Goal: Transaction & Acquisition: Purchase product/service

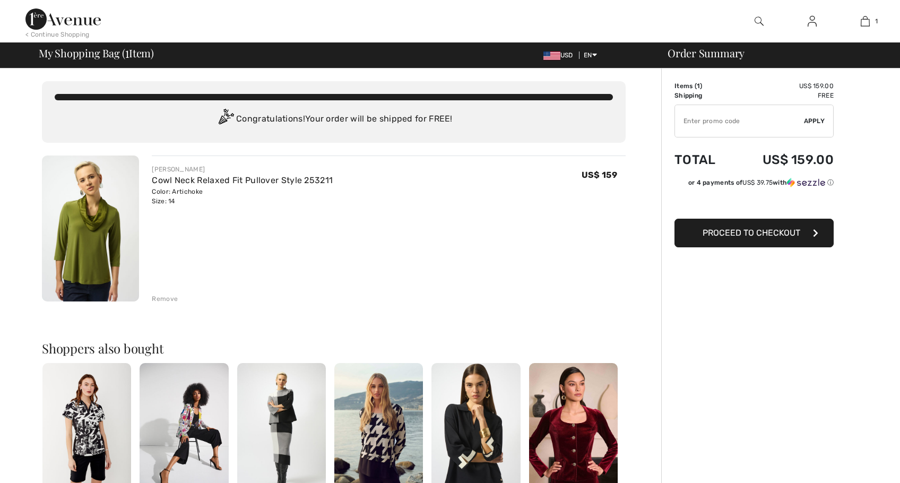
click at [812, 20] on img at bounding box center [812, 21] width 9 height 13
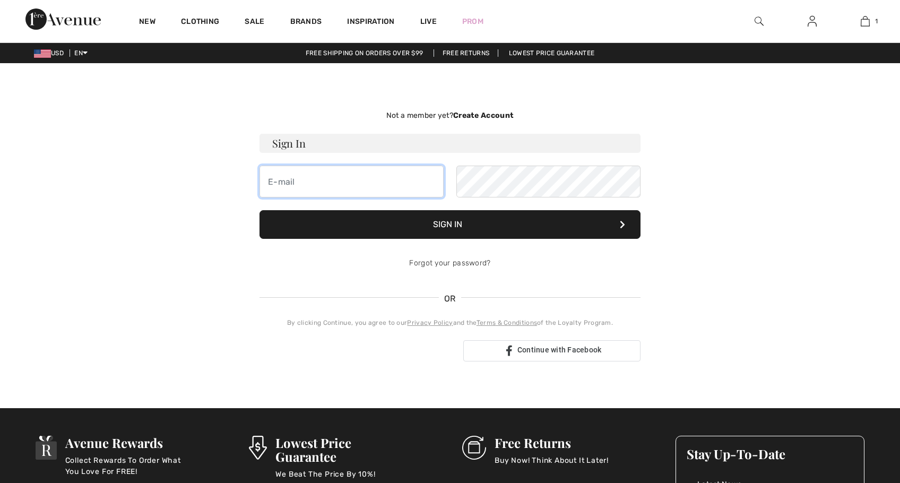
type input "artembabayan@yahoo.com"
click at [462, 226] on button "Sign In" at bounding box center [449, 224] width 381 height 29
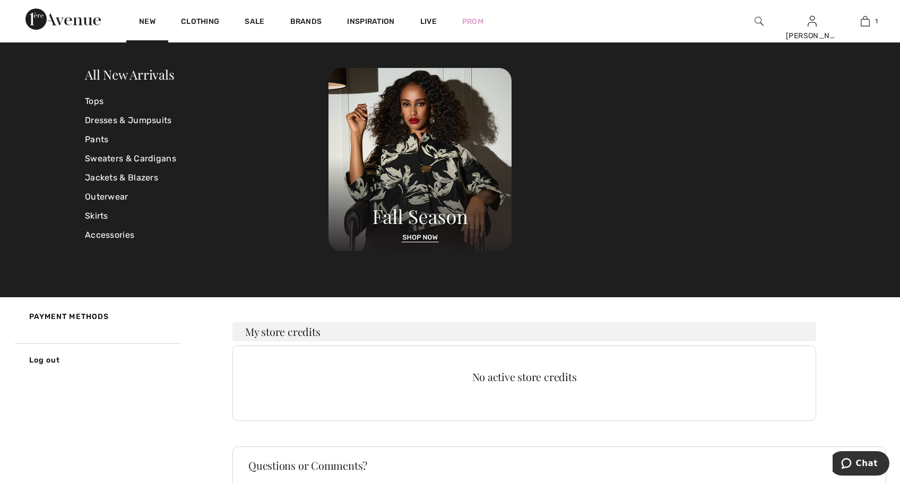
click at [149, 20] on link "New" at bounding box center [147, 22] width 16 height 11
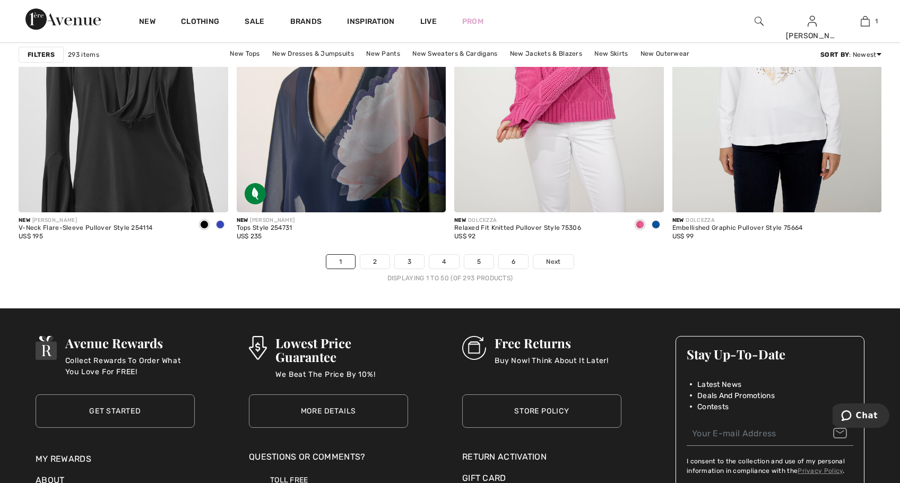
scroll to position [5465, 0]
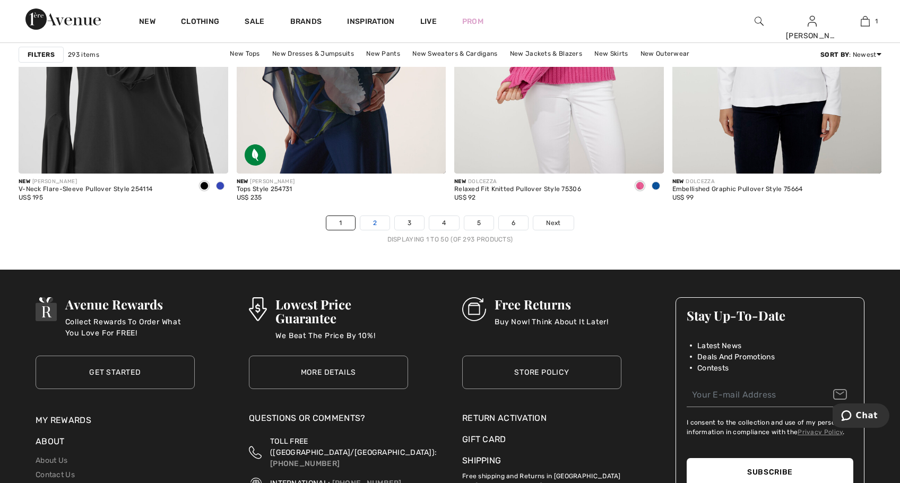
click at [372, 221] on link "2" at bounding box center [374, 223] width 29 height 14
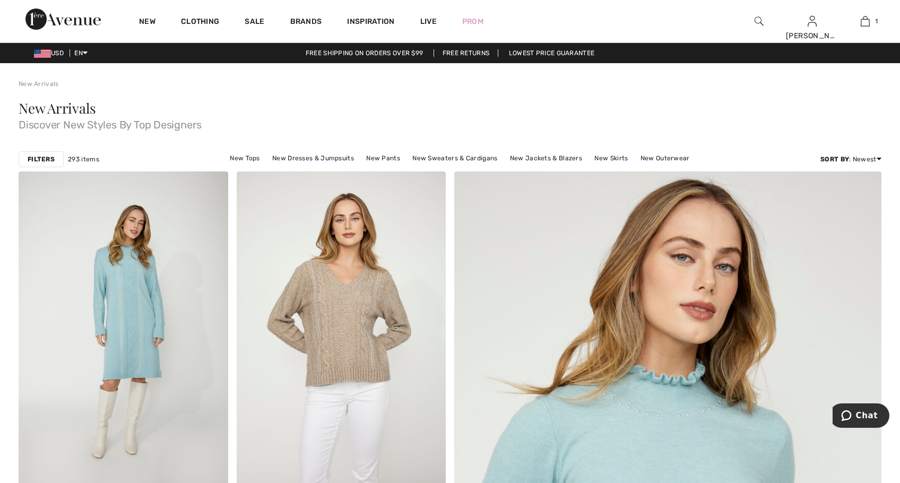
checkbox input "true"
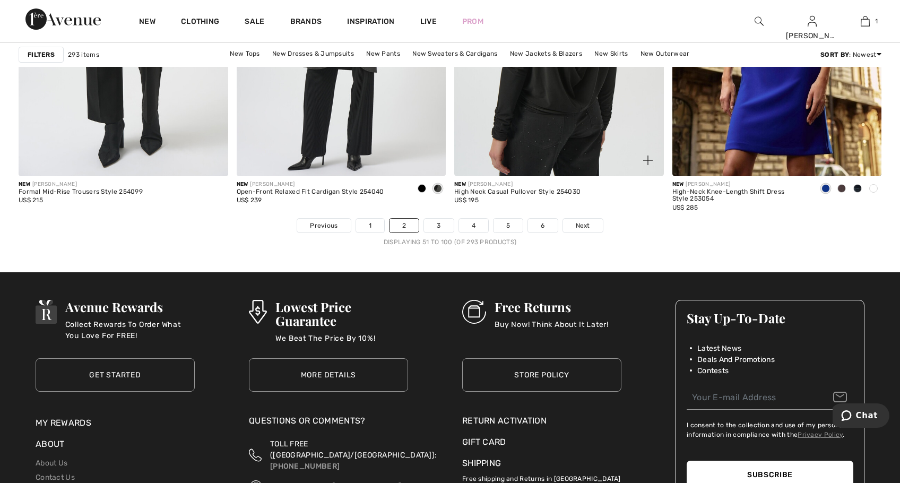
scroll to position [5465, 0]
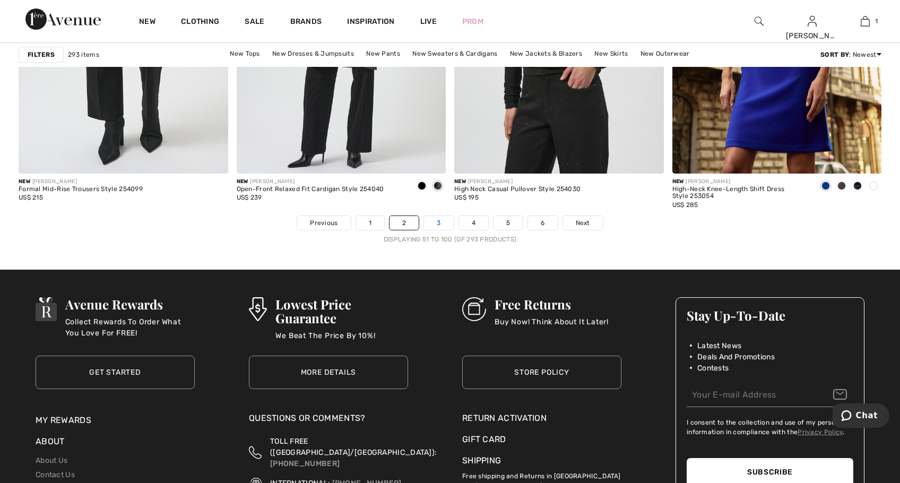
click at [433, 222] on link "3" at bounding box center [438, 223] width 29 height 14
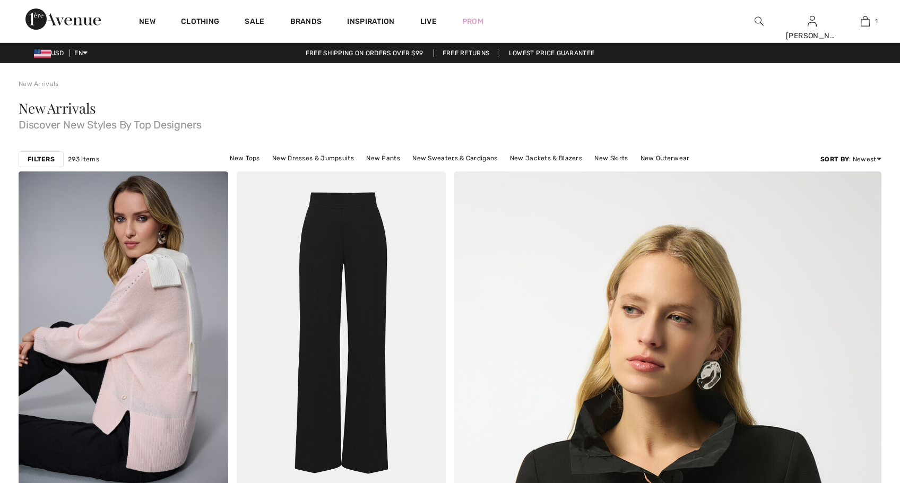
checkbox input "true"
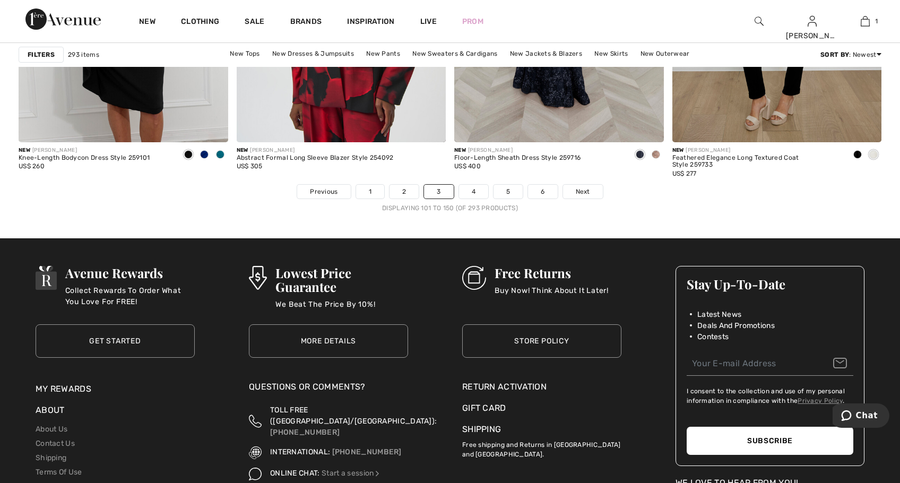
scroll to position [5518, 0]
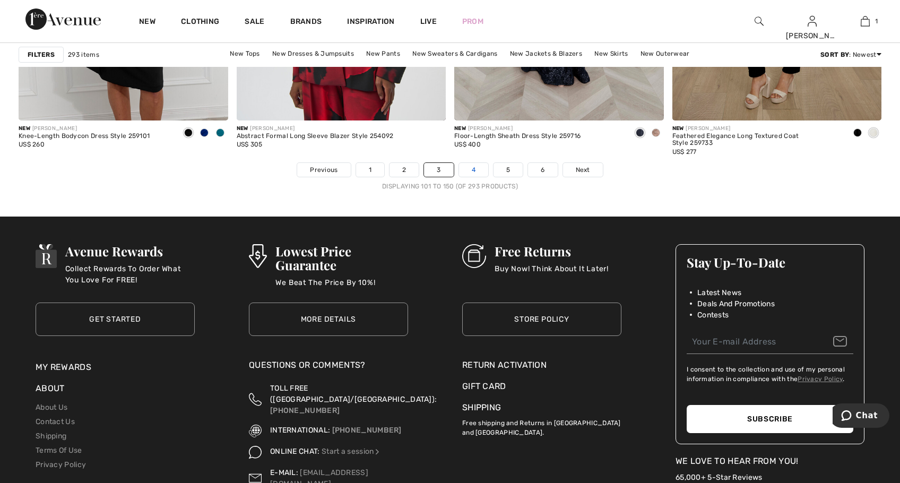
click at [476, 168] on link "4" at bounding box center [473, 170] width 29 height 14
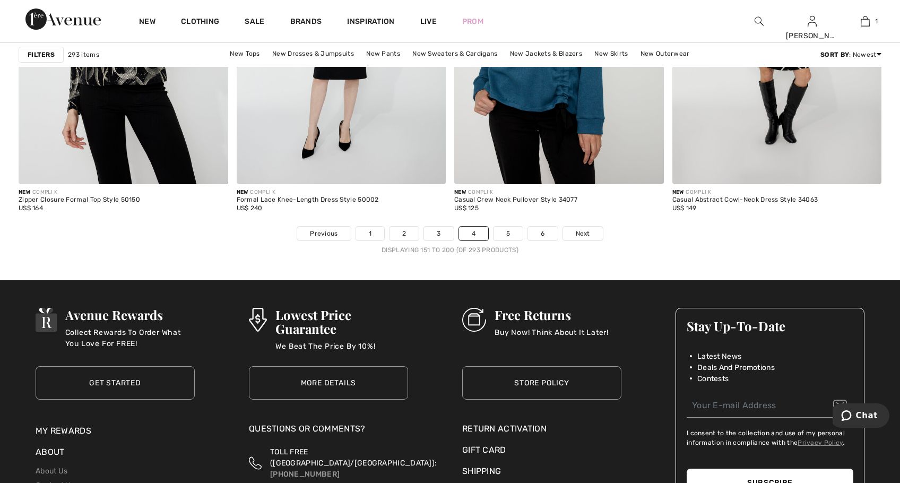
scroll to position [5518, 0]
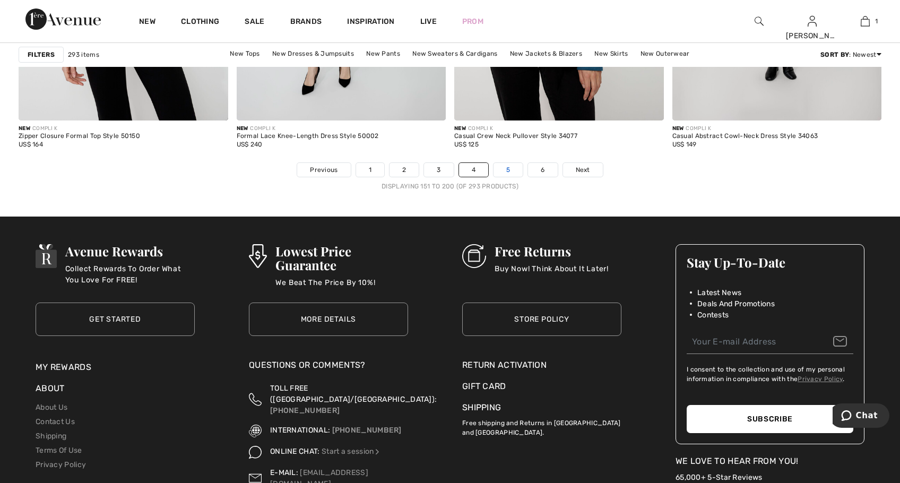
click at [510, 171] on link "5" at bounding box center [507, 170] width 29 height 14
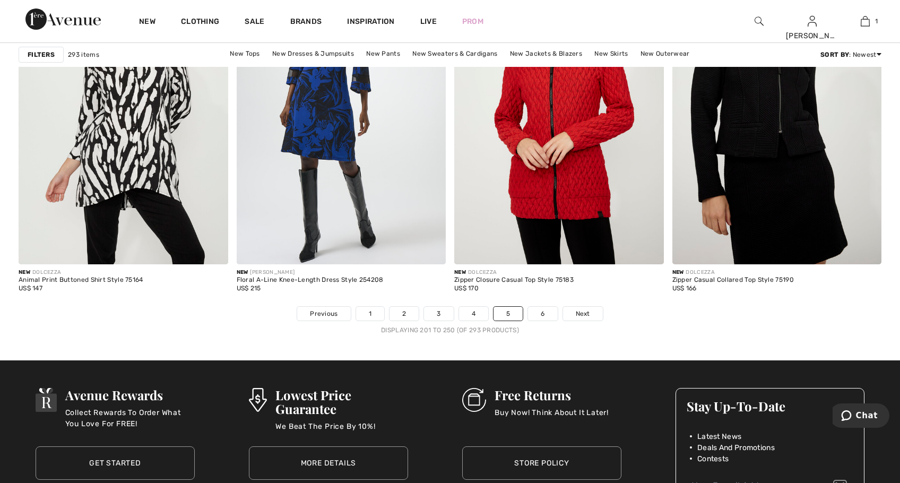
scroll to position [5465, 0]
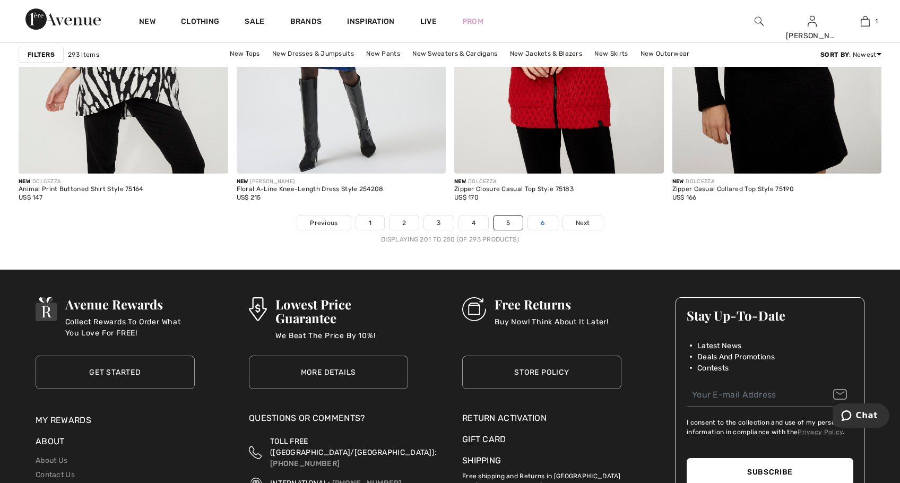
click at [540, 228] on link "6" at bounding box center [542, 223] width 29 height 14
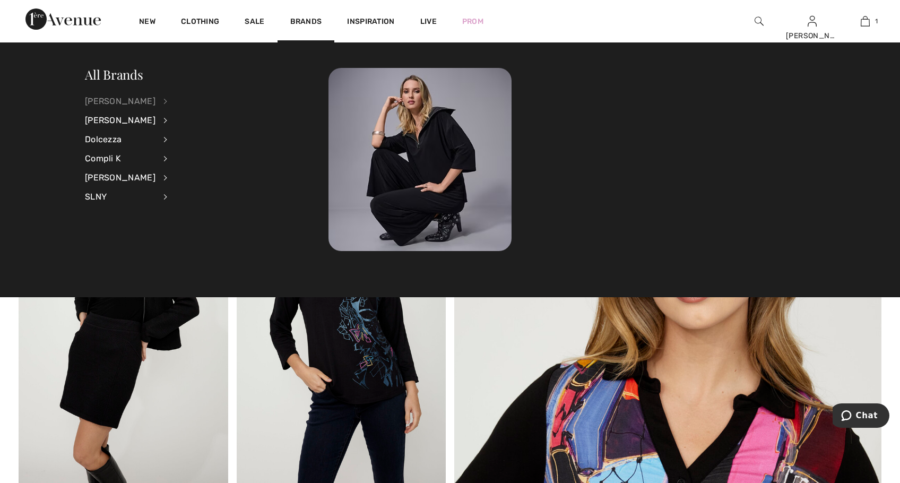
click at [118, 100] on div "[PERSON_NAME]" at bounding box center [120, 101] width 71 height 19
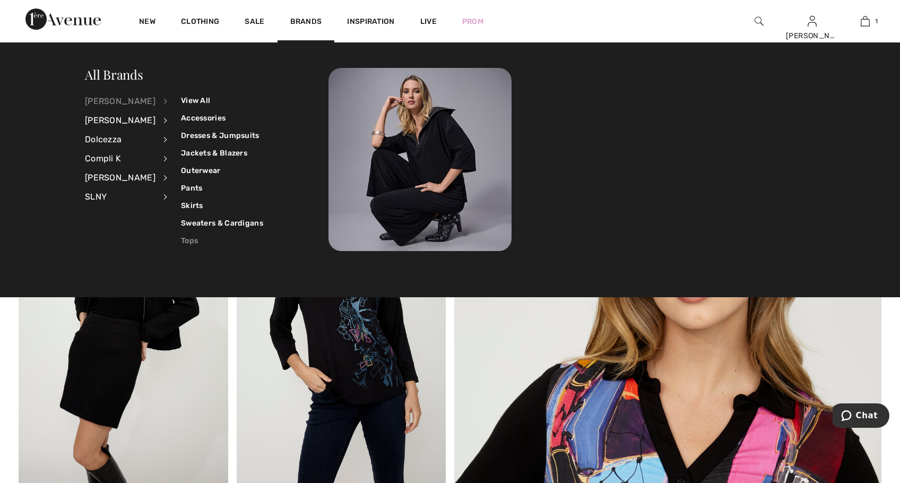
click at [187, 240] on link "Tops" at bounding box center [222, 241] width 82 height 18
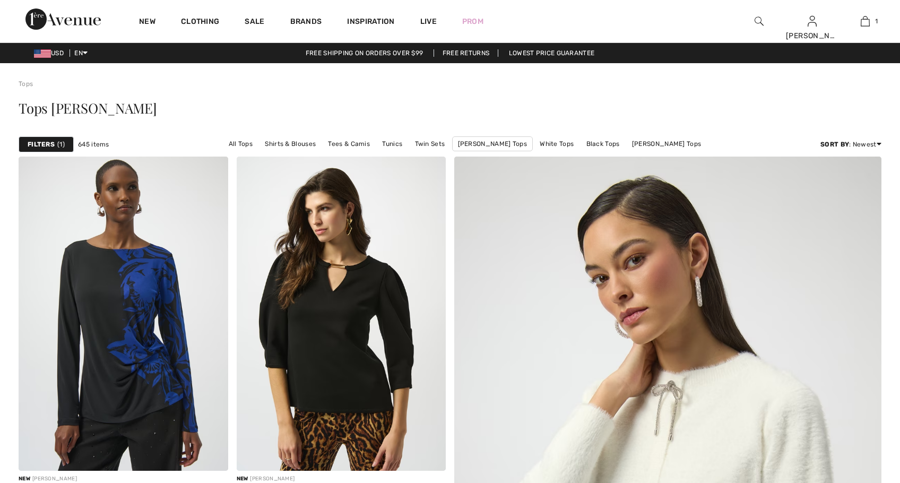
checkbox input "true"
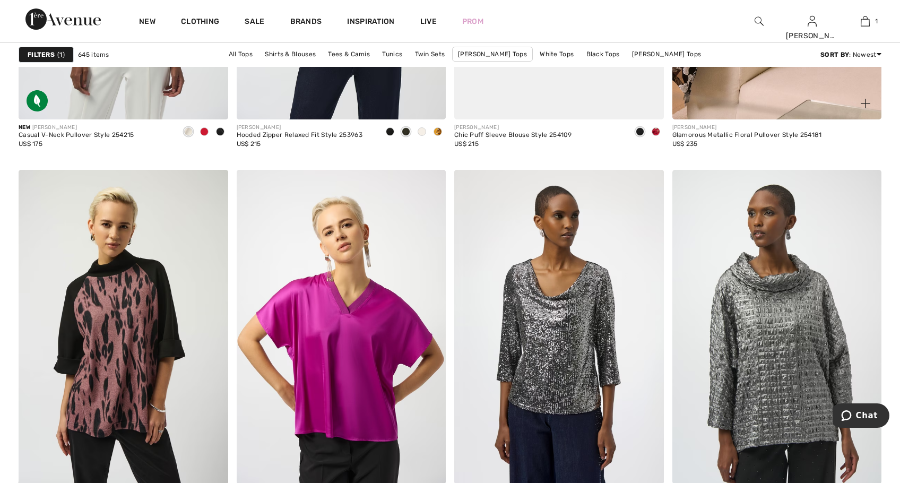
scroll to position [4881, 0]
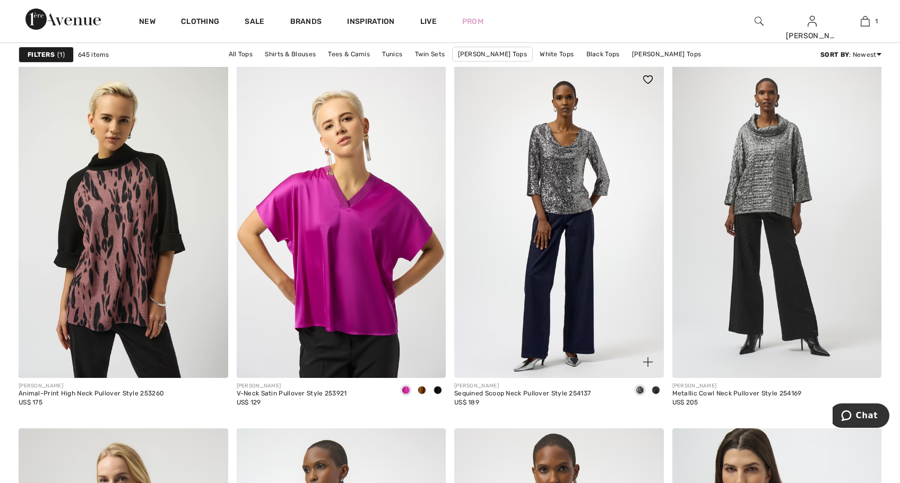
click at [568, 181] on img at bounding box center [559, 221] width 210 height 314
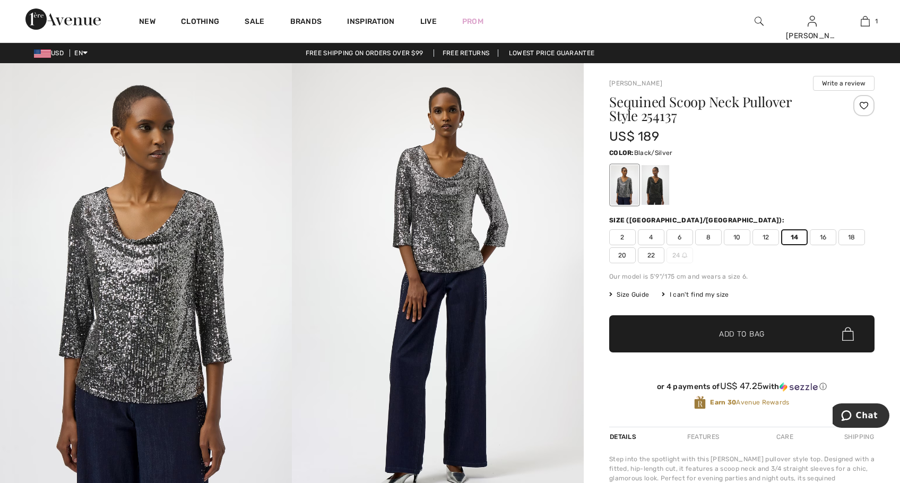
click at [456, 227] on img at bounding box center [438, 281] width 292 height 437
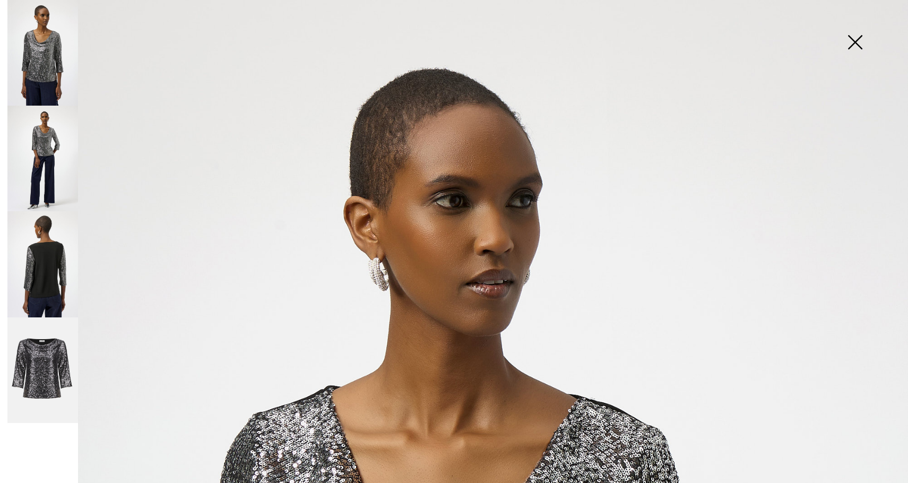
click at [42, 267] on img at bounding box center [42, 264] width 71 height 106
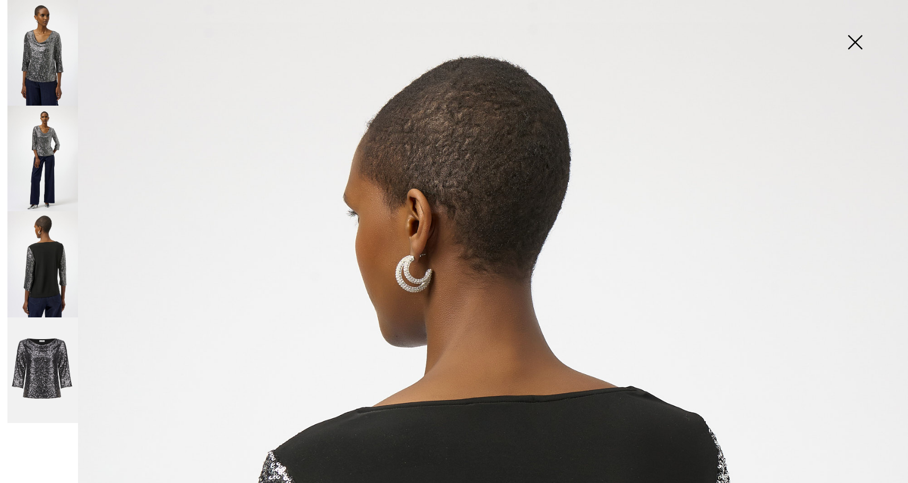
drag, startPoint x: 862, startPoint y: 38, endPoint x: 840, endPoint y: 45, distance: 22.5
click at [862, 38] on img at bounding box center [854, 43] width 53 height 55
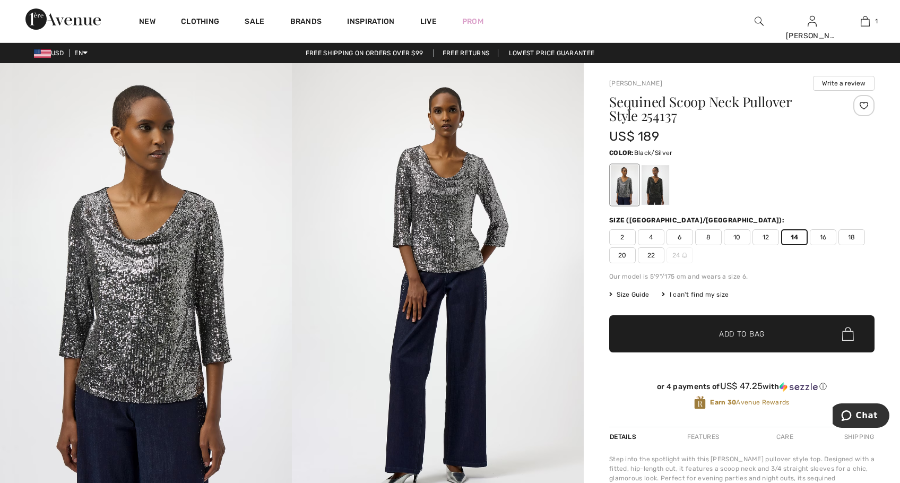
click at [751, 339] on span "Add to Bag" at bounding box center [742, 333] width 46 height 11
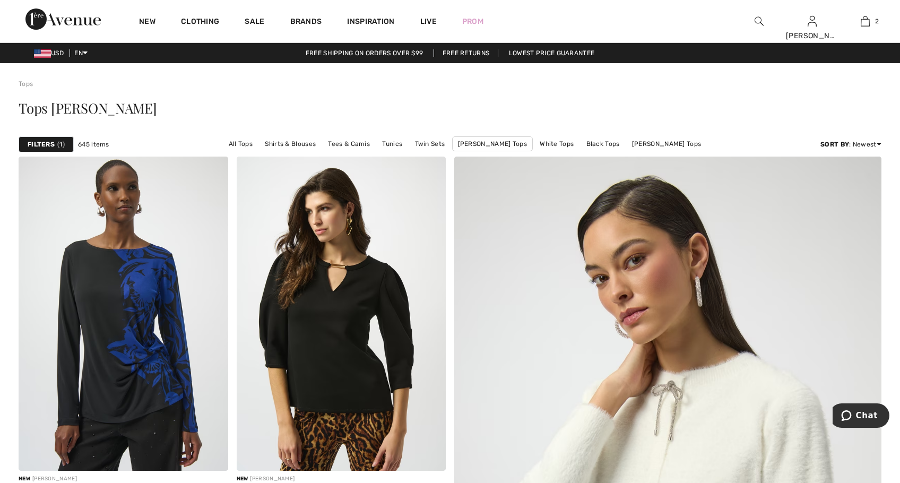
click at [57, 147] on div "Filters 1" at bounding box center [46, 144] width 55 height 16
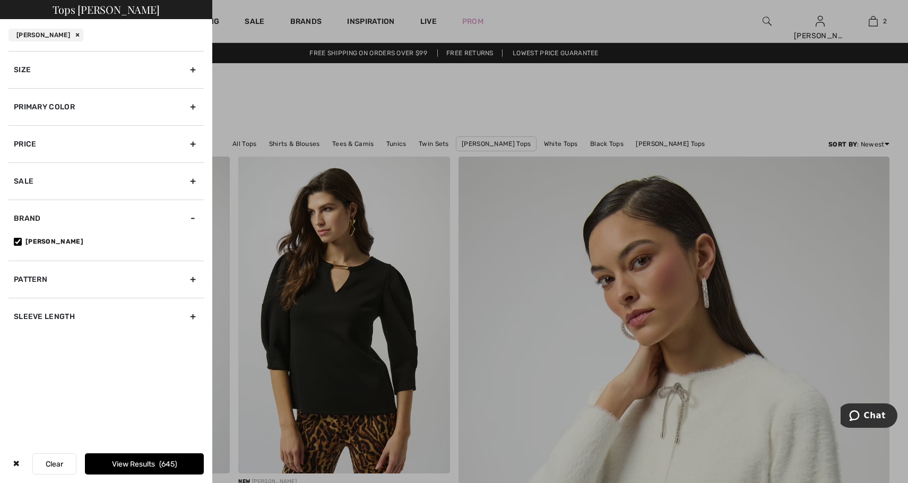
drag, startPoint x: 280, startPoint y: 105, endPoint x: 256, endPoint y: 105, distance: 23.3
click at [280, 105] on div at bounding box center [454, 241] width 908 height 483
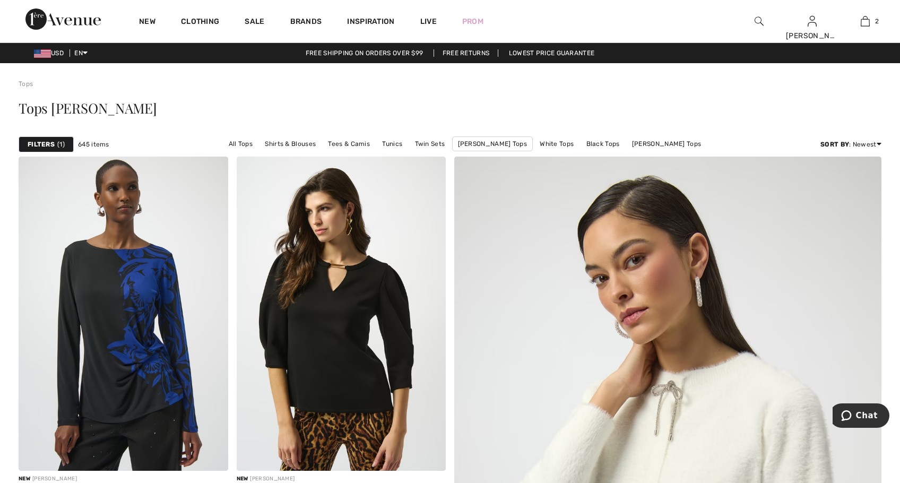
click at [25, 81] on link "Tops" at bounding box center [26, 83] width 14 height 7
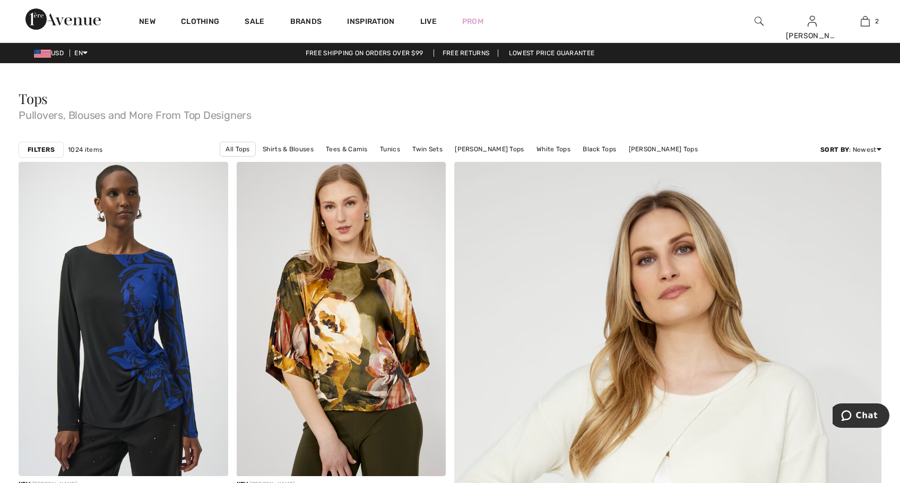
click at [33, 151] on strong "Filters" at bounding box center [41, 150] width 27 height 10
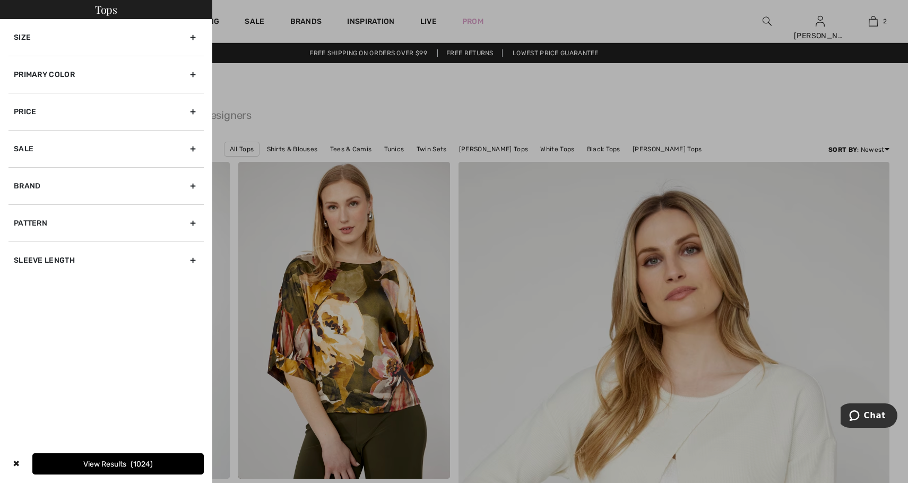
drag, startPoint x: 15, startPoint y: 464, endPoint x: 3, endPoint y: 444, distance: 23.1
click at [15, 464] on div "✖" at bounding box center [15, 463] width 15 height 21
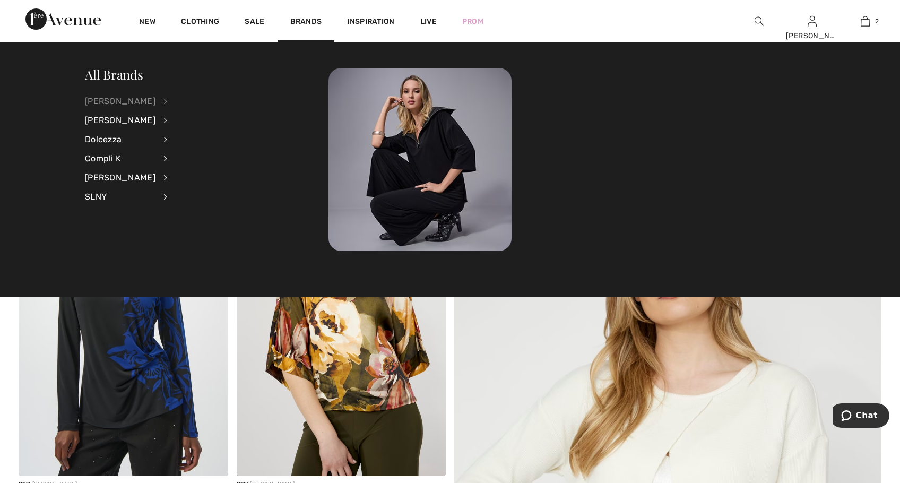
click at [135, 101] on div "[PERSON_NAME]" at bounding box center [120, 101] width 71 height 19
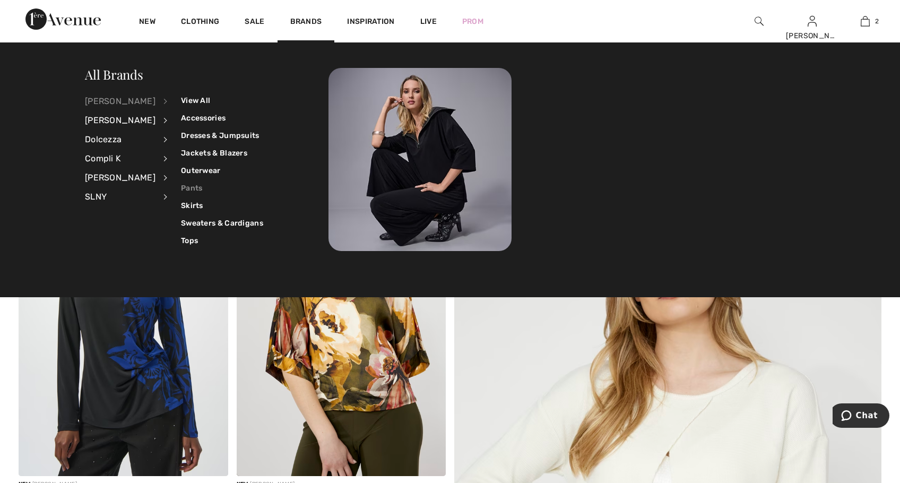
click at [181, 184] on link "Pants" at bounding box center [222, 188] width 82 height 18
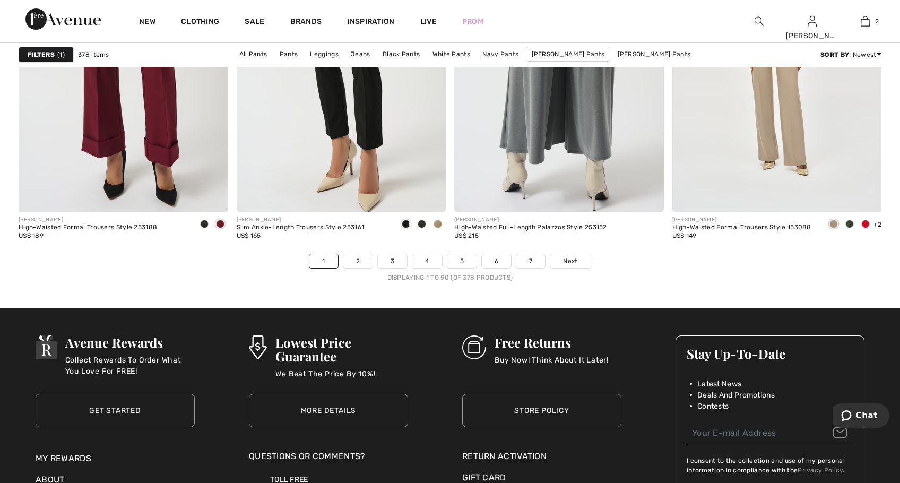
scroll to position [5465, 0]
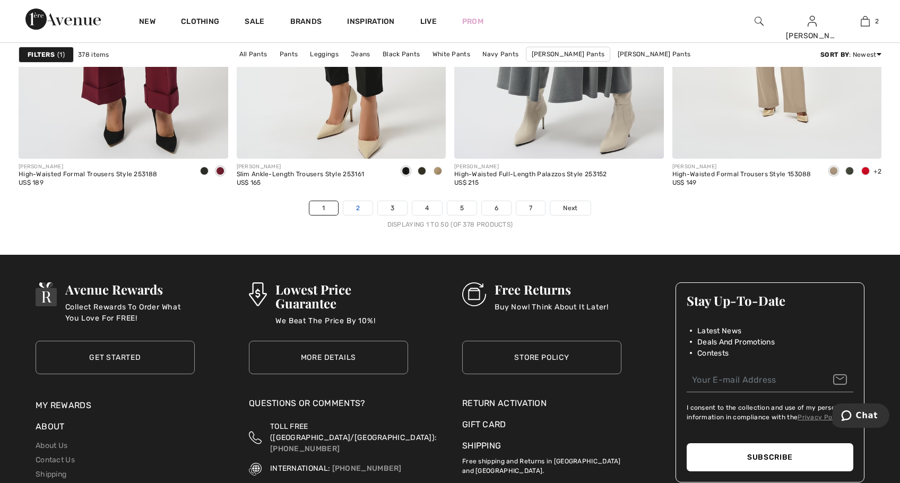
click at [357, 209] on link "2" at bounding box center [357, 208] width 29 height 14
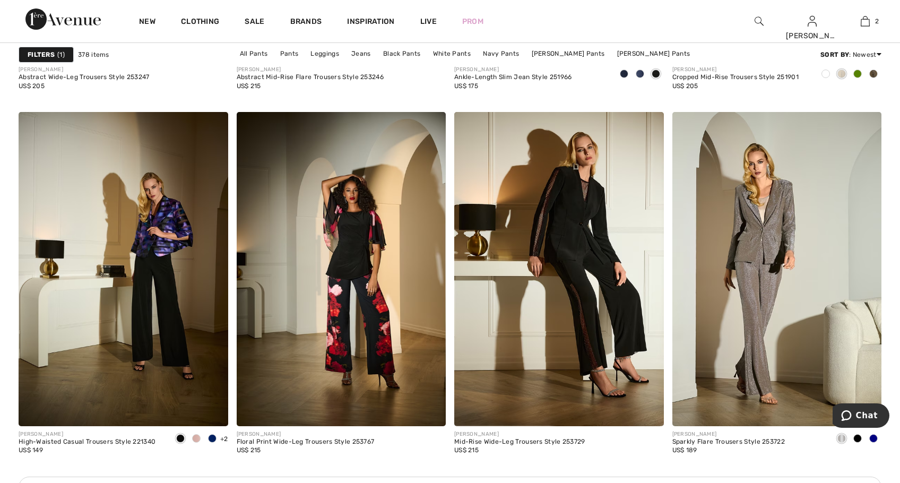
scroll to position [2441, 0]
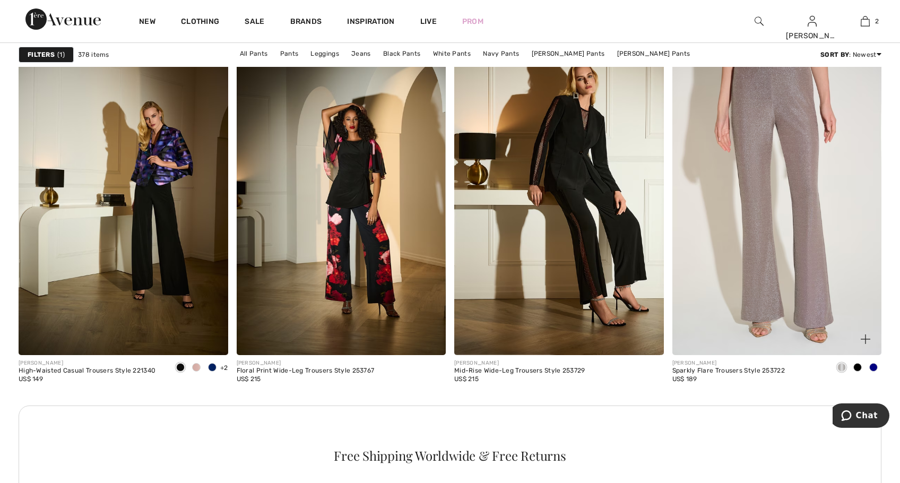
click at [803, 223] on img at bounding box center [777, 198] width 210 height 314
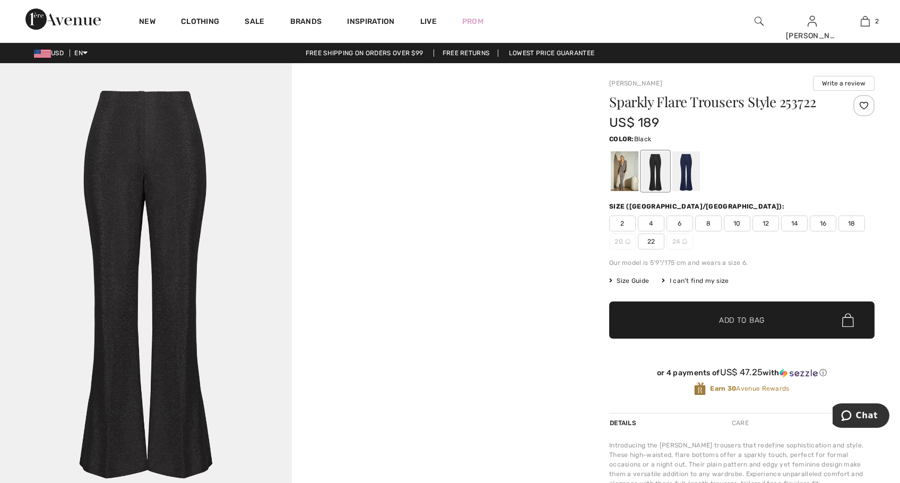
click at [656, 176] on div at bounding box center [655, 171] width 28 height 40
click at [794, 225] on span "14" at bounding box center [794, 223] width 27 height 16
click at [734, 318] on span "Add to Bag" at bounding box center [742, 320] width 46 height 11
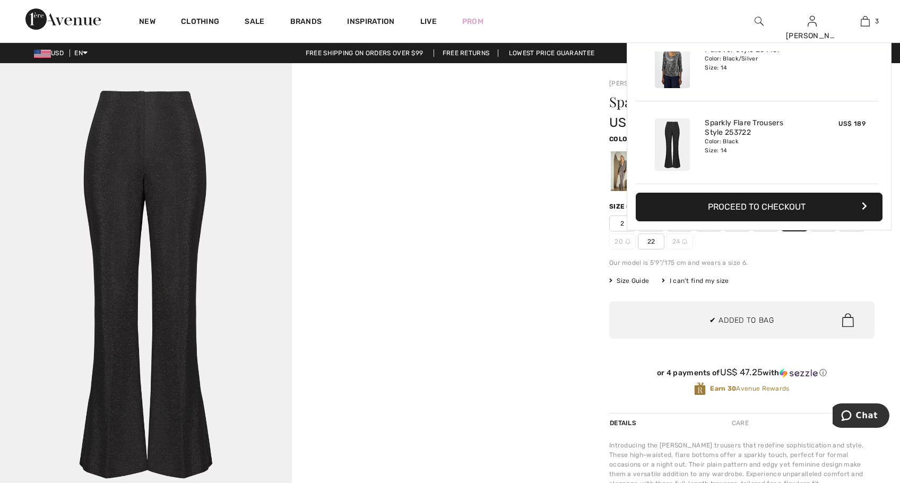
click at [188, 194] on img at bounding box center [146, 282] width 292 height 438
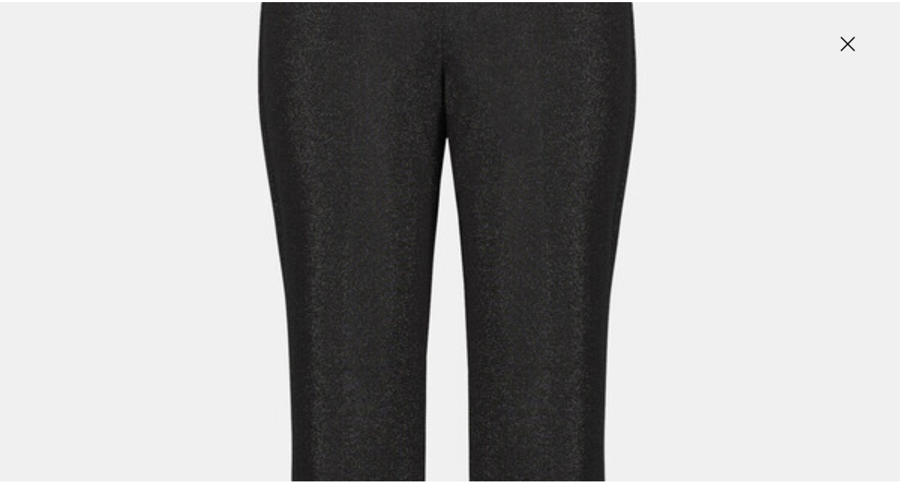
scroll to position [318, 0]
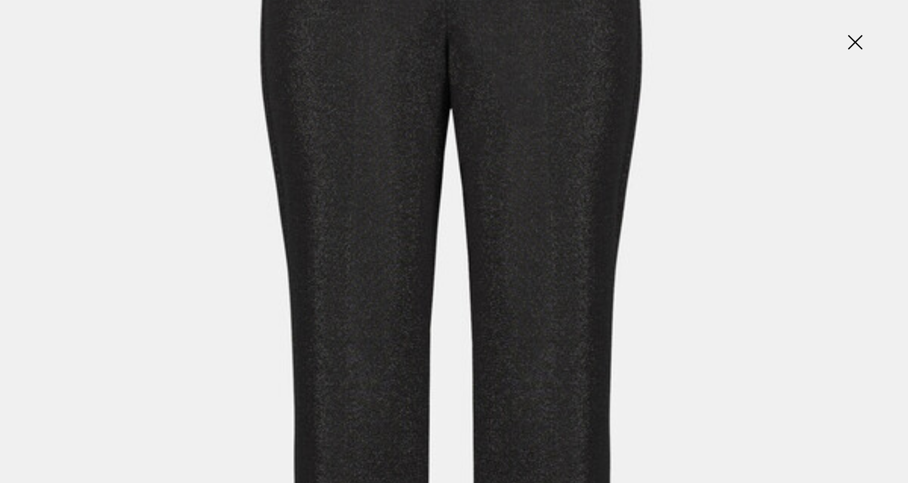
click at [556, 244] on img at bounding box center [454, 363] width 908 height 1362
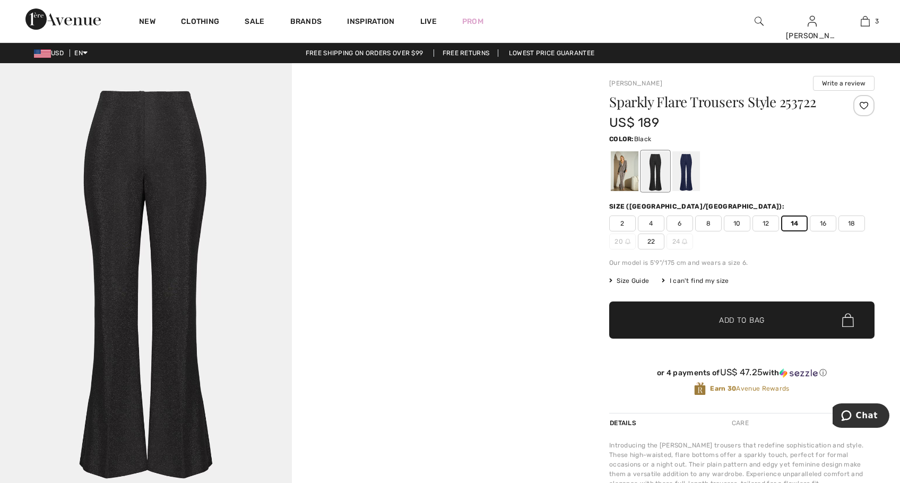
click at [464, 209] on video "Your browser does not support the video tag." at bounding box center [438, 136] width 292 height 146
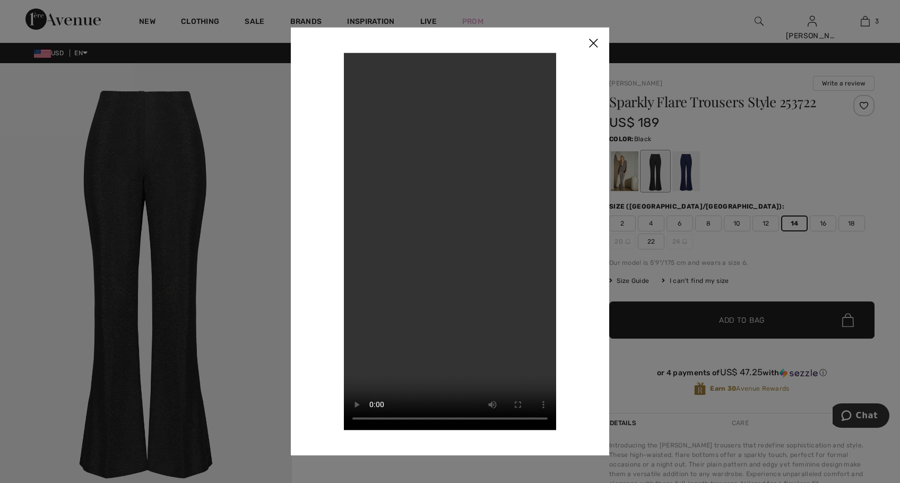
drag, startPoint x: 593, startPoint y: 46, endPoint x: 470, endPoint y: 60, distance: 124.0
click at [593, 46] on img at bounding box center [593, 43] width 32 height 33
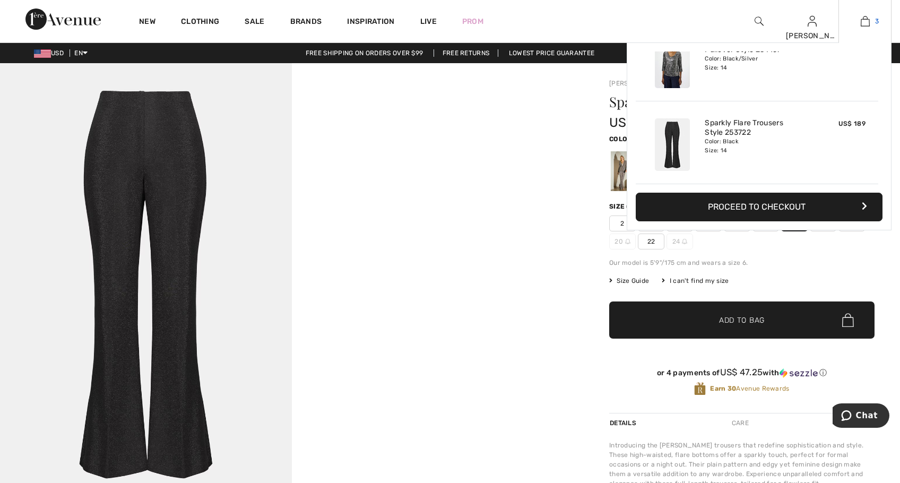
click at [866, 22] on img at bounding box center [865, 21] width 9 height 13
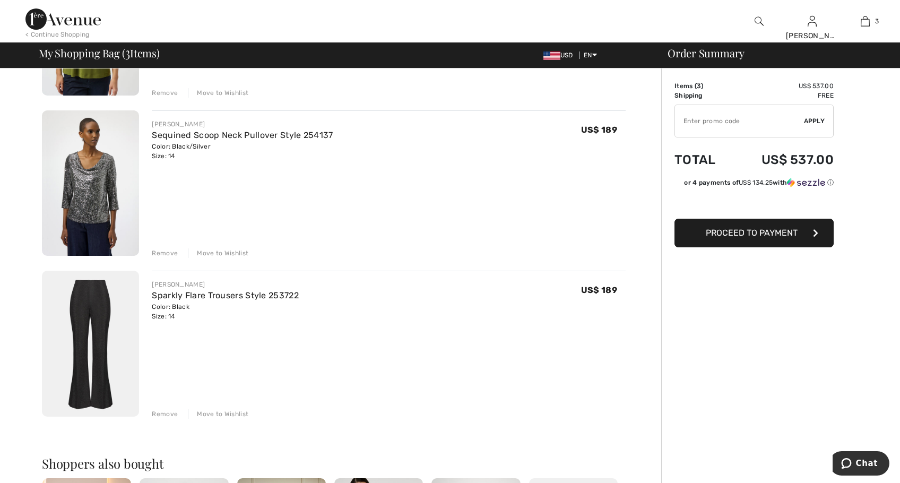
scroll to position [212, 0]
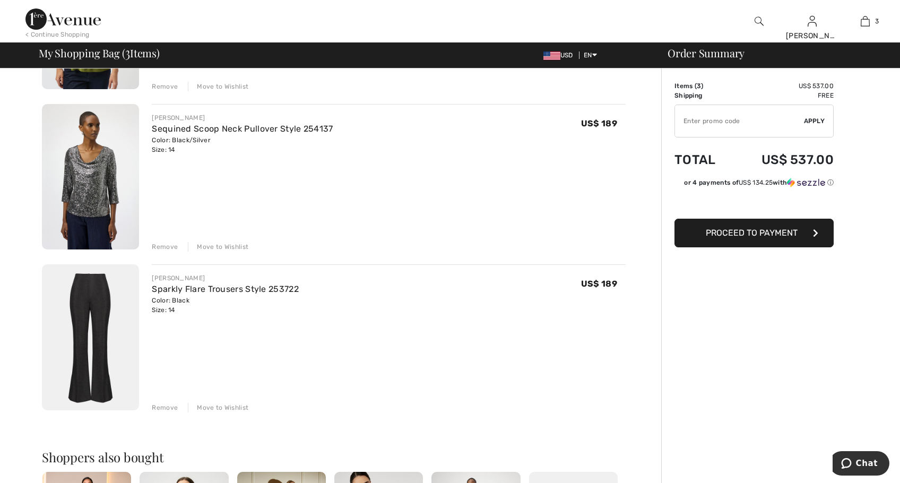
click at [793, 237] on span "Proceed to Payment" at bounding box center [752, 233] width 92 height 10
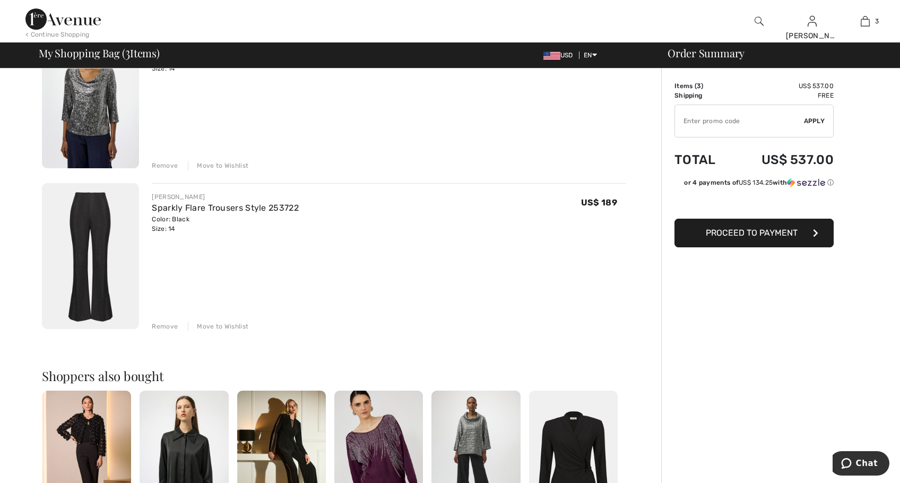
scroll to position [371, 0]
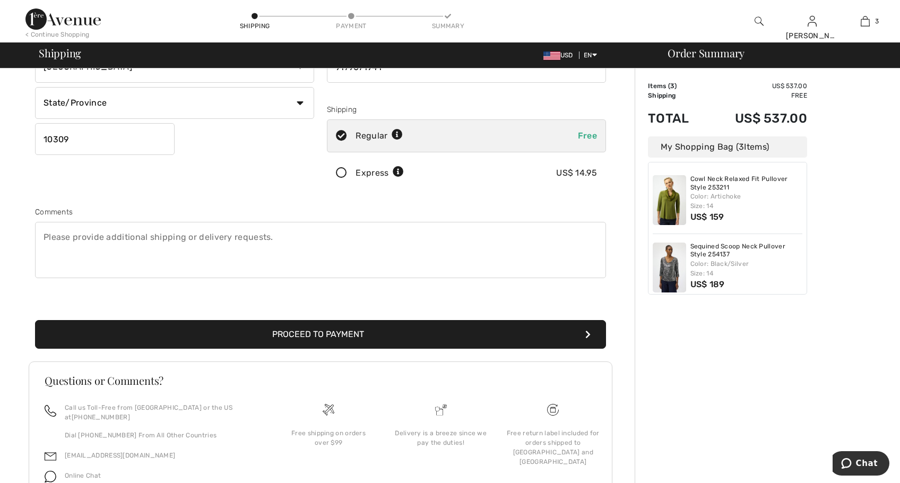
scroll to position [199, 0]
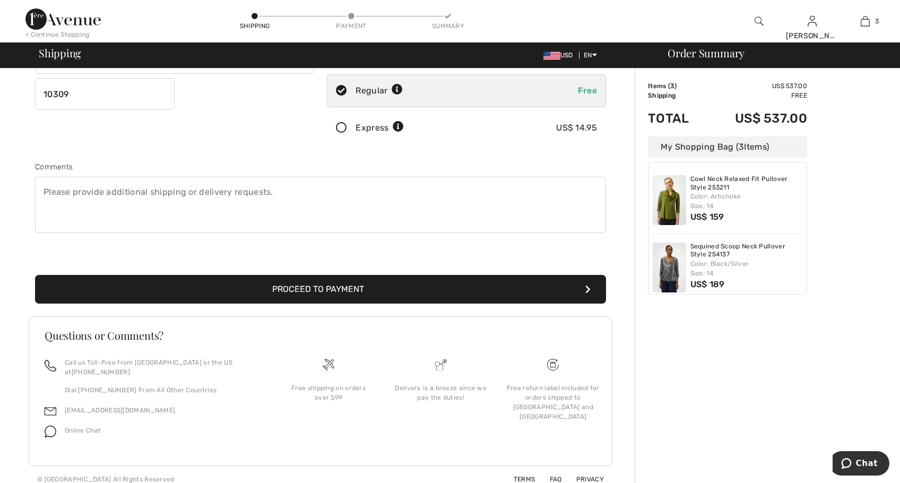
click at [355, 293] on button "Proceed to Payment" at bounding box center [320, 289] width 571 height 29
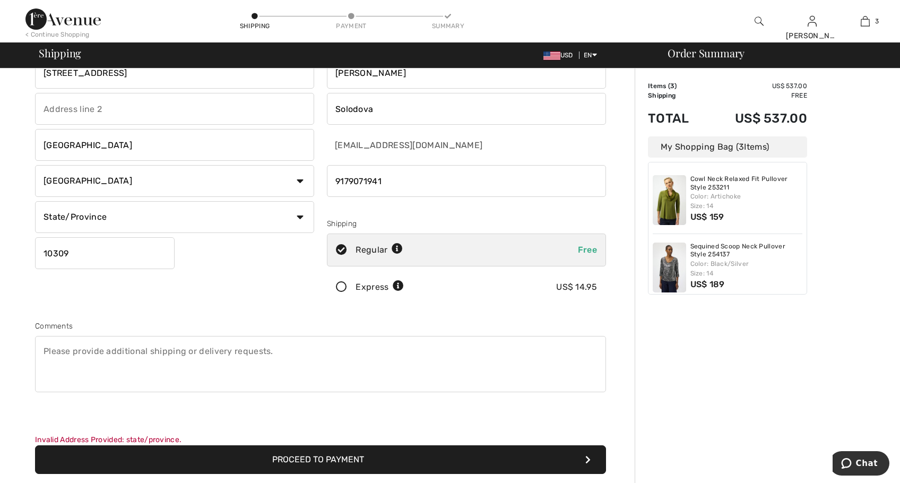
scroll to position [0, 0]
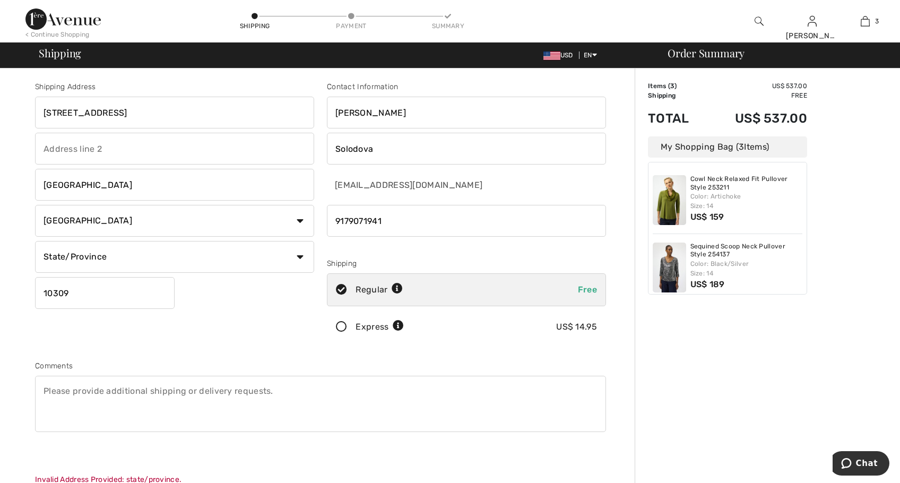
click at [300, 257] on select "State/Province Alabama Alaska American Samoa Arizona Arkansas California Colora…" at bounding box center [174, 257] width 279 height 32
select select "NY"
click at [35, 241] on select "State/Province Alabama Alaska American Samoa Arizona Arkansas California Colora…" at bounding box center [174, 257] width 279 height 32
drag, startPoint x: 249, startPoint y: 360, endPoint x: 289, endPoint y: 355, distance: 40.6
click at [249, 360] on div "Shipping Address 6245 Amboy Road Staten Island Country Canada United States Afg…" at bounding box center [321, 291] width 584 height 471
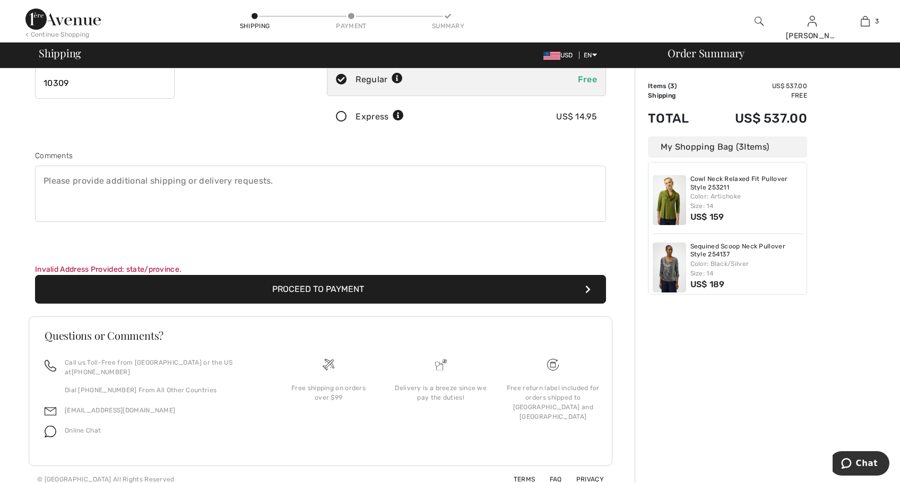
click at [314, 291] on button "Proceed to Payment" at bounding box center [320, 289] width 571 height 29
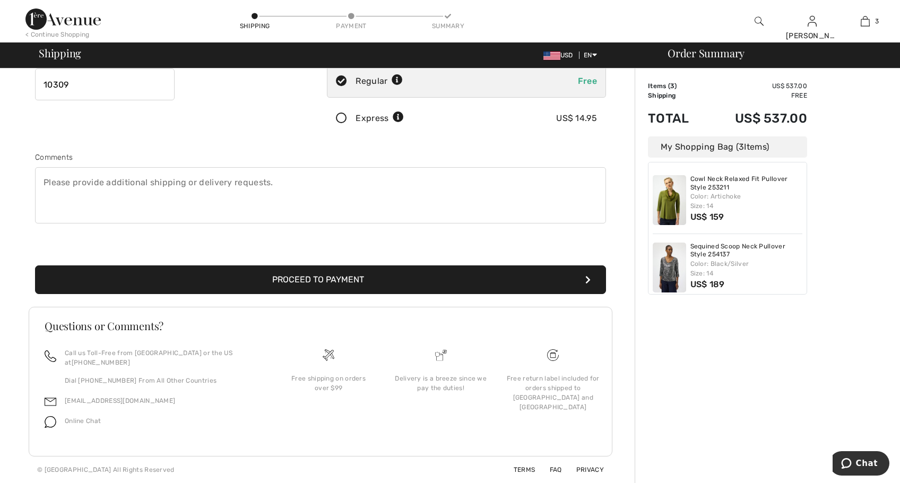
scroll to position [199, 0]
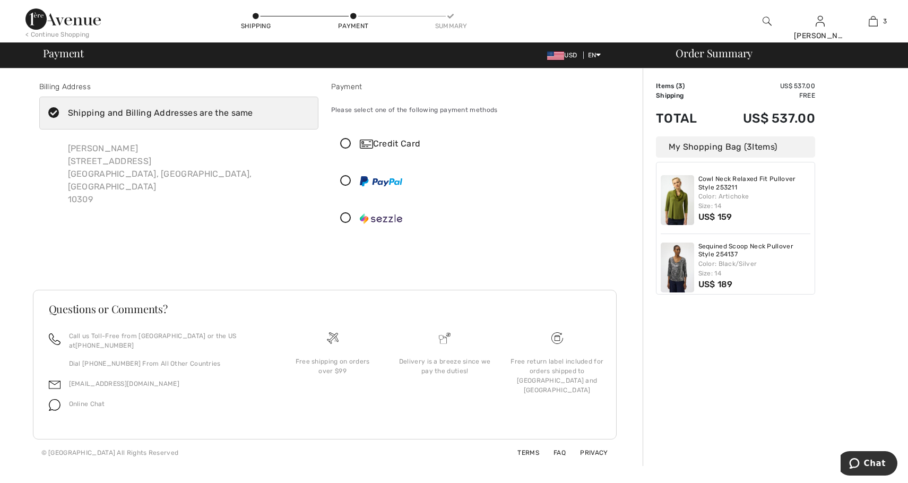
click at [363, 140] on img at bounding box center [366, 144] width 13 height 9
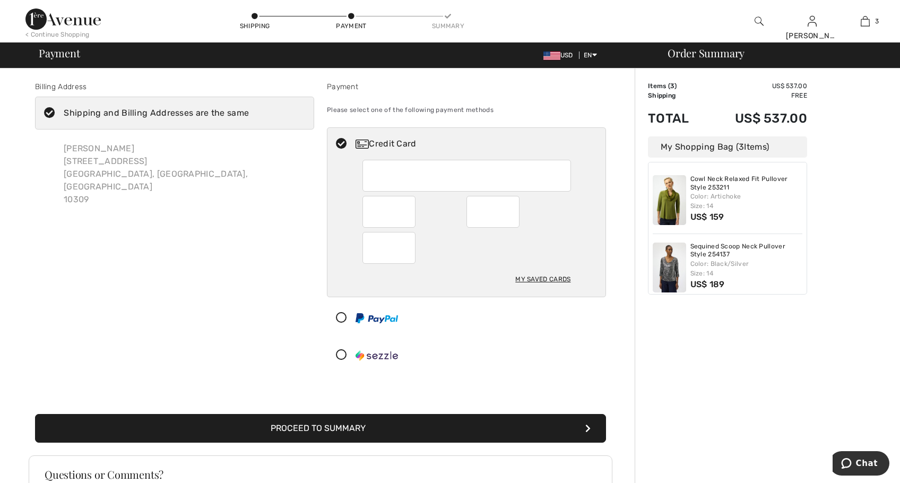
click at [552, 142] on div "Credit Card" at bounding box center [476, 143] width 243 height 13
click at [607, 369] on div "Payment Please select one of the following payment methods Credit Card My Saved…" at bounding box center [466, 228] width 292 height 294
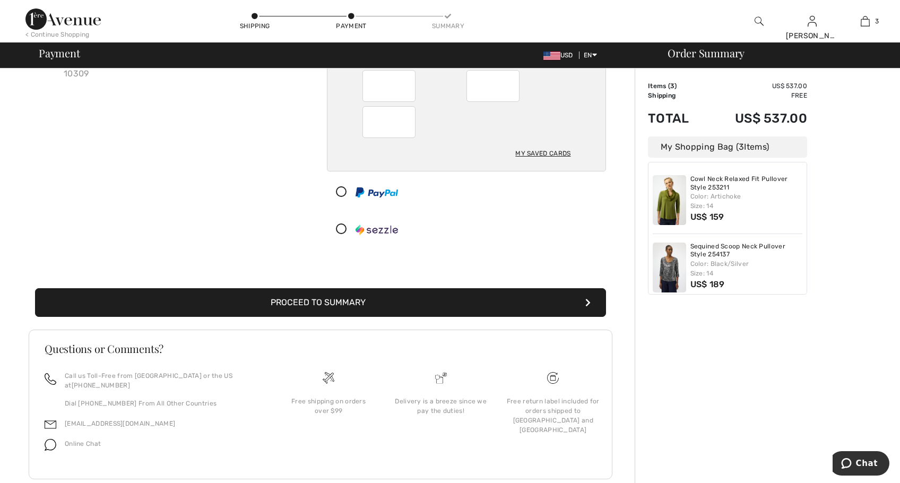
scroll to position [139, 0]
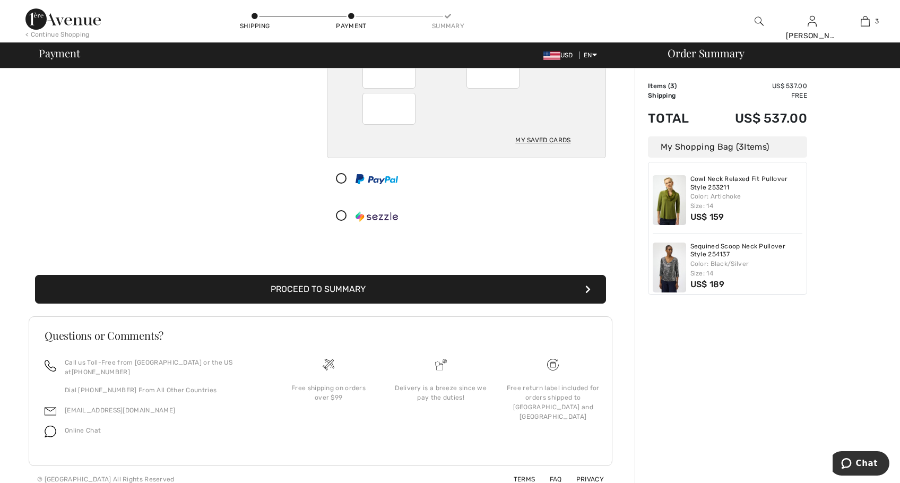
click at [351, 284] on button "Proceed to Summary" at bounding box center [320, 289] width 571 height 29
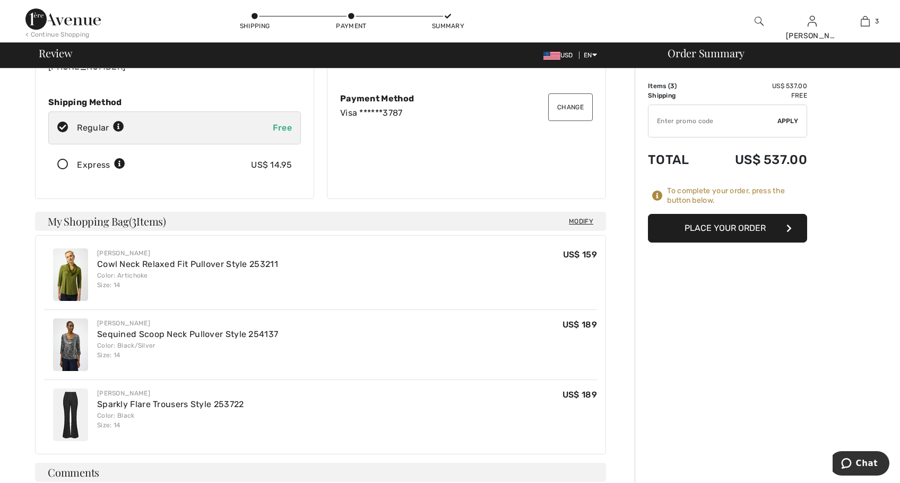
scroll to position [106, 0]
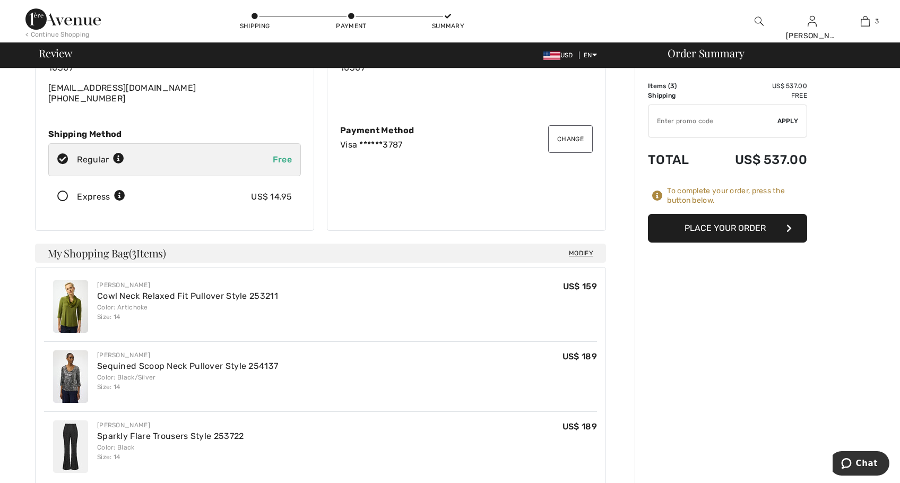
click at [751, 236] on button "Place Your Order" at bounding box center [727, 228] width 159 height 29
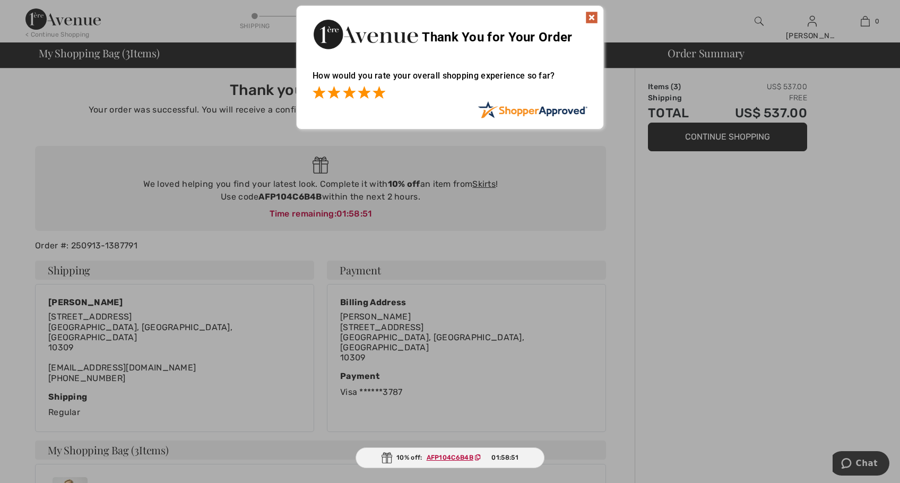
drag, startPoint x: 380, startPoint y: 94, endPoint x: 434, endPoint y: 70, distance: 58.7
click at [380, 94] on span at bounding box center [378, 92] width 13 height 13
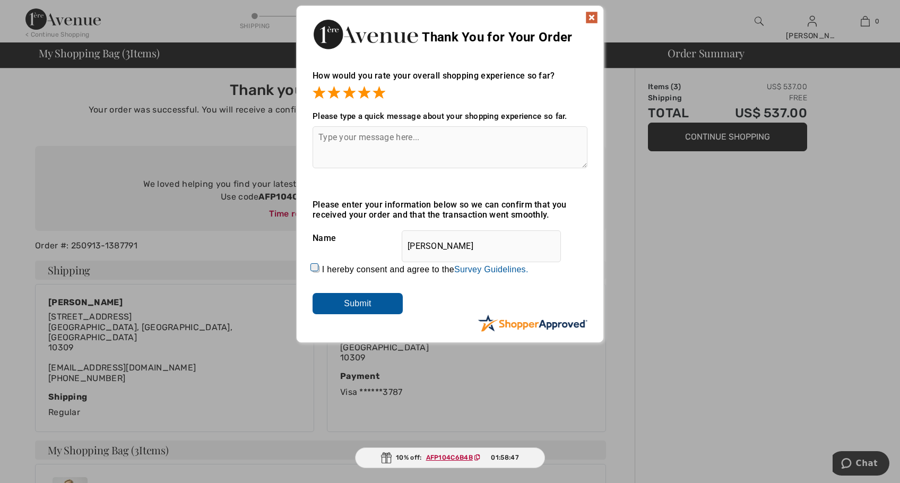
drag, startPoint x: 591, startPoint y: 15, endPoint x: 583, endPoint y: 18, distance: 7.9
click at [591, 15] on img at bounding box center [591, 17] width 13 height 13
